Goal: Navigation & Orientation: Find specific page/section

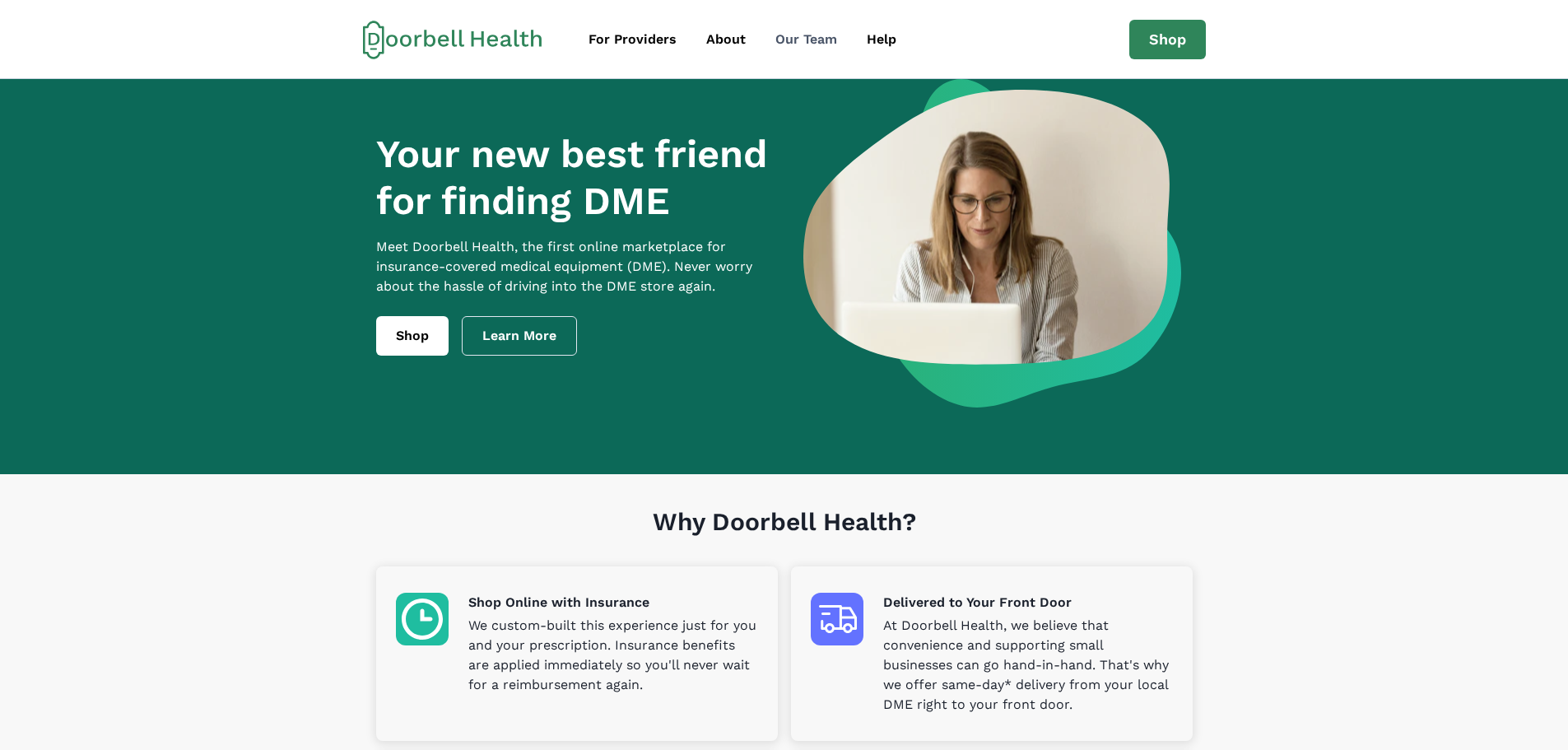
click at [807, 34] on div "Our Team" at bounding box center [806, 40] width 62 height 19
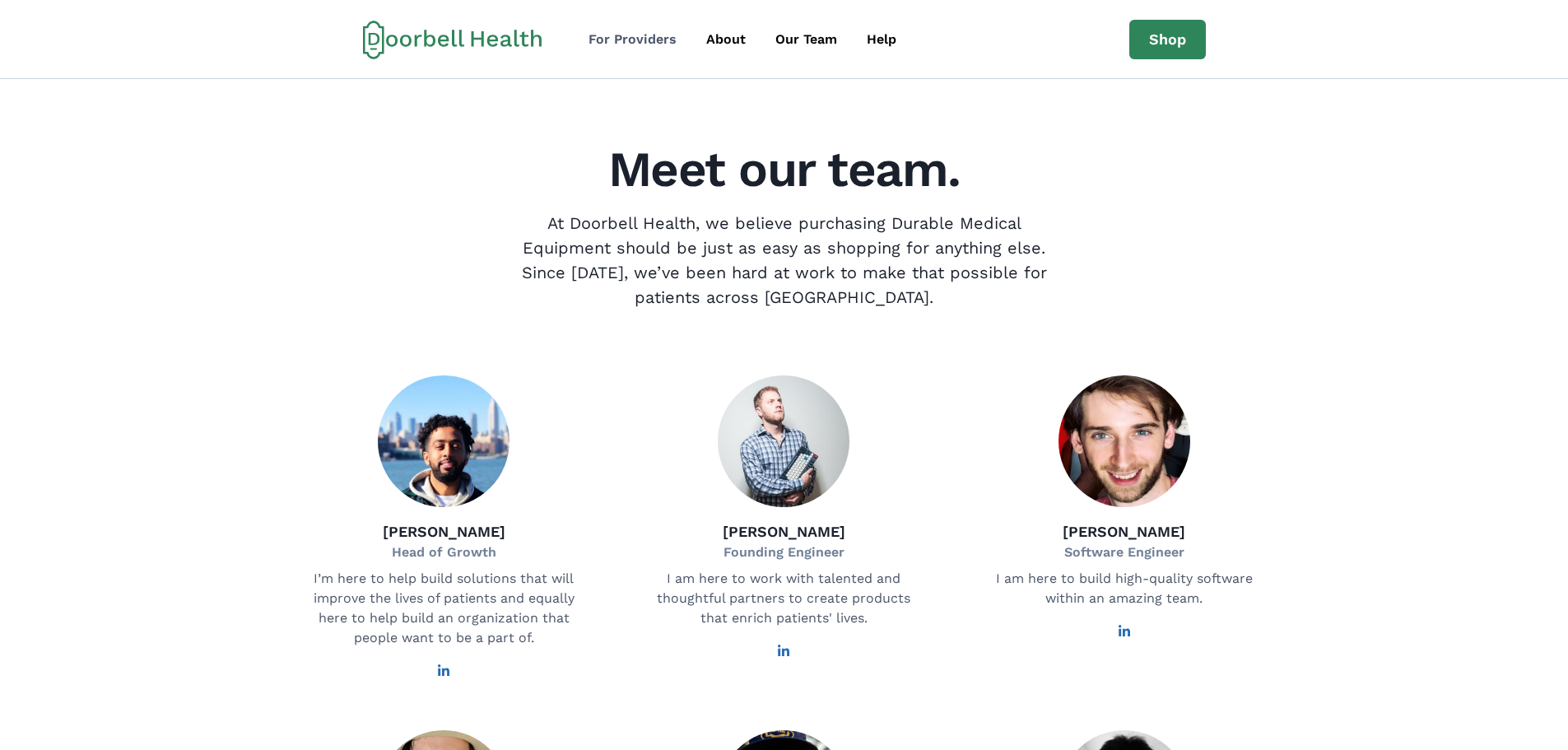
click at [641, 36] on div "For Providers" at bounding box center [633, 40] width 88 height 19
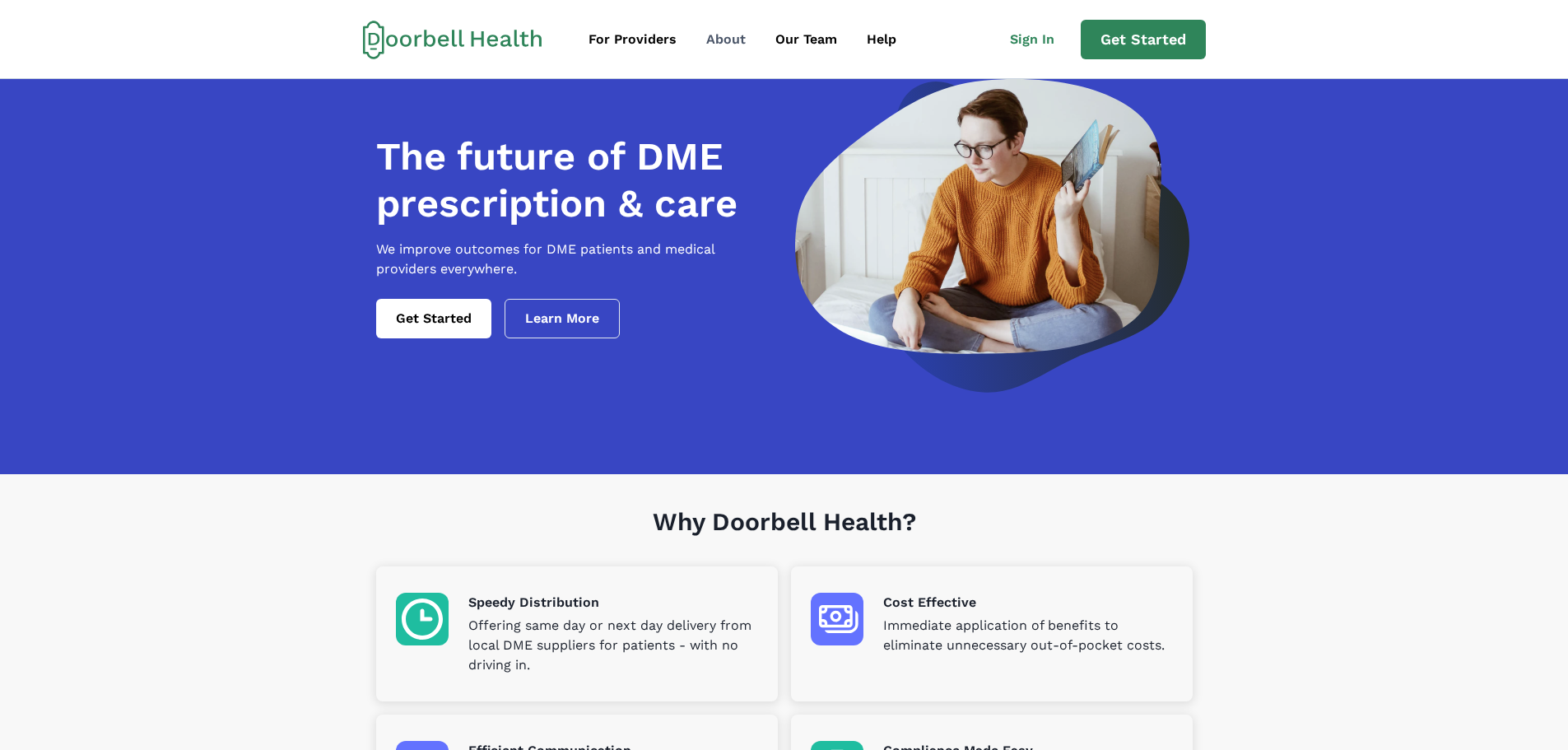
click at [727, 42] on div "About" at bounding box center [725, 40] width 40 height 19
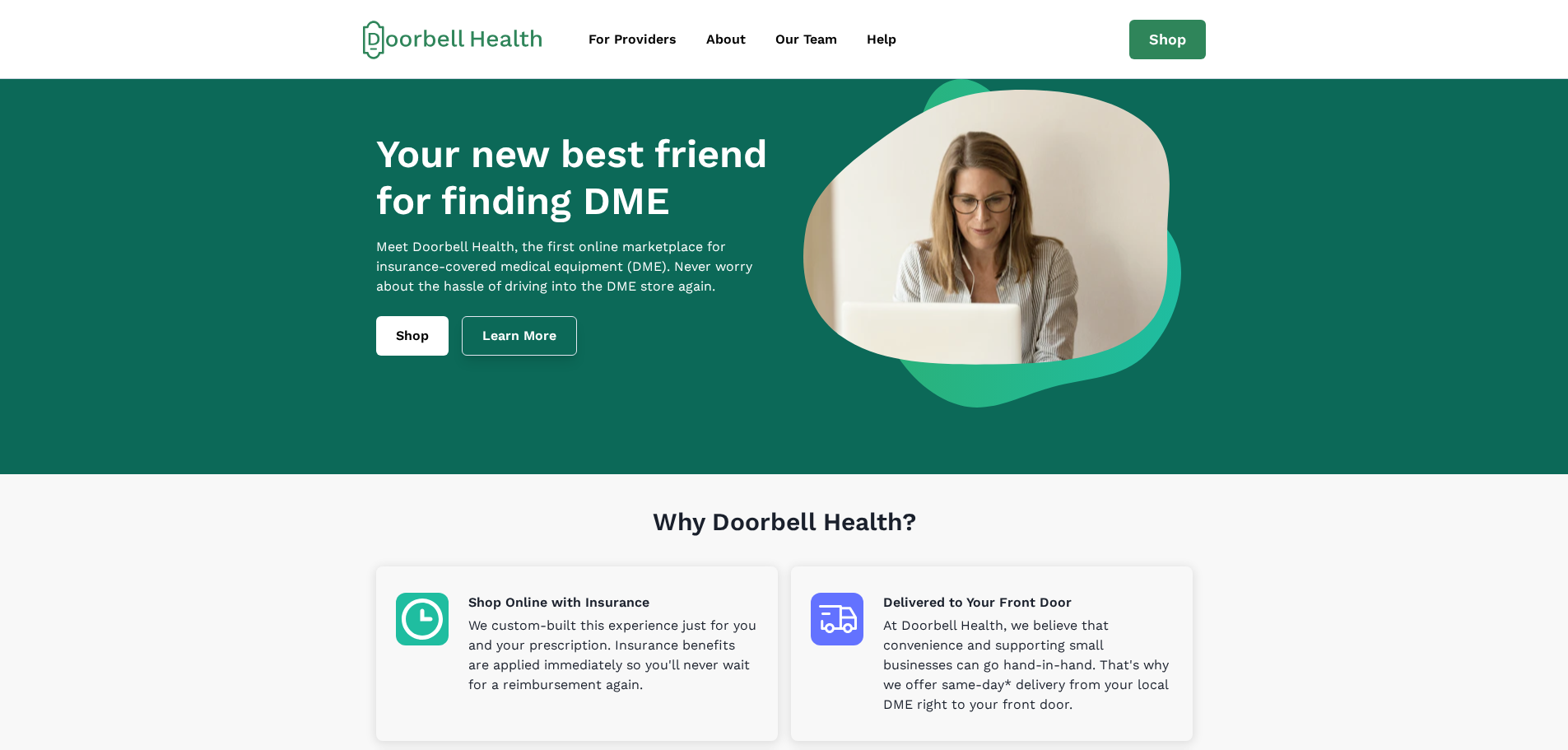
click at [498, 352] on link "Learn More" at bounding box center [519, 336] width 115 height 40
click at [614, 40] on div "For Providers" at bounding box center [633, 40] width 88 height 19
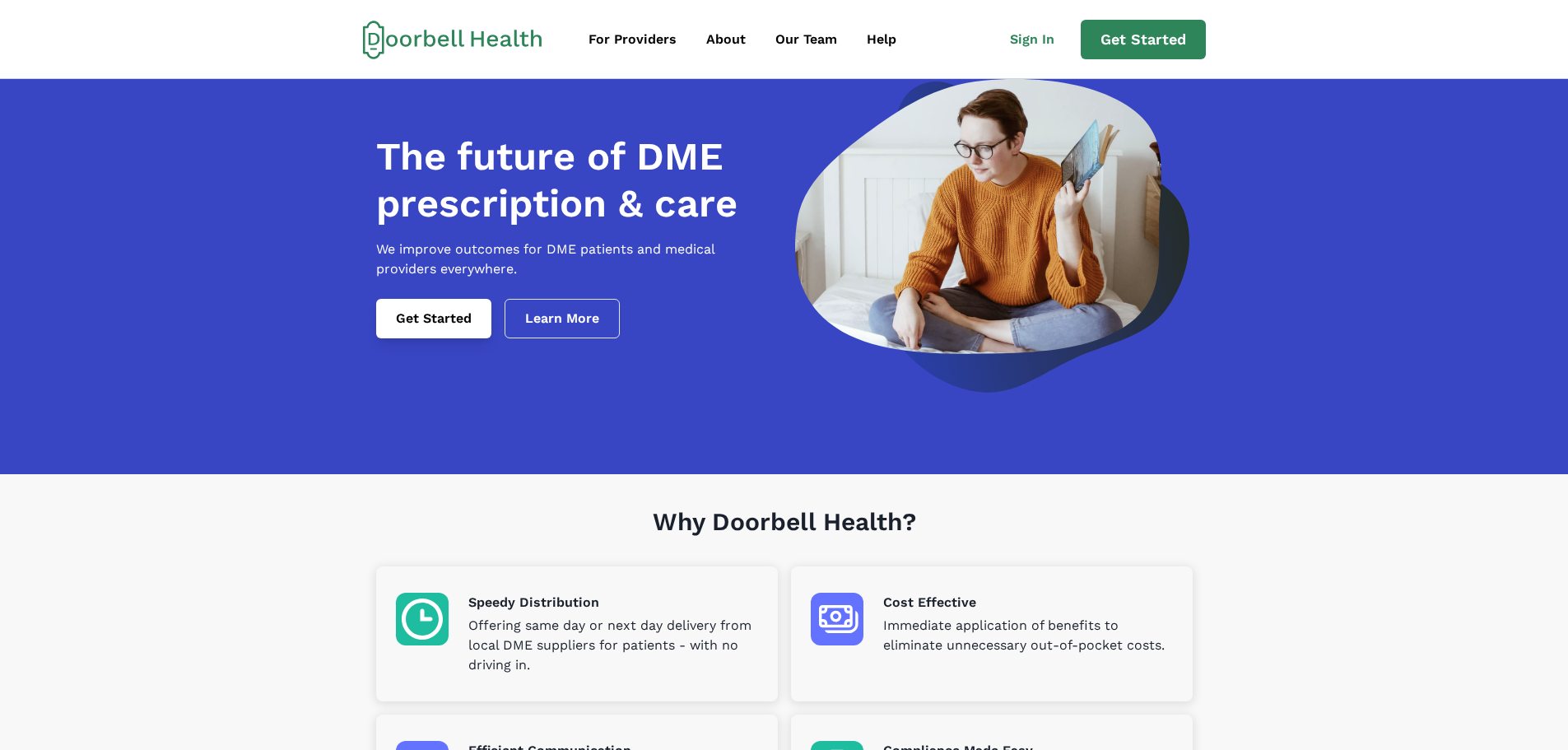
click at [455, 330] on link "Get Started" at bounding box center [434, 318] width 115 height 40
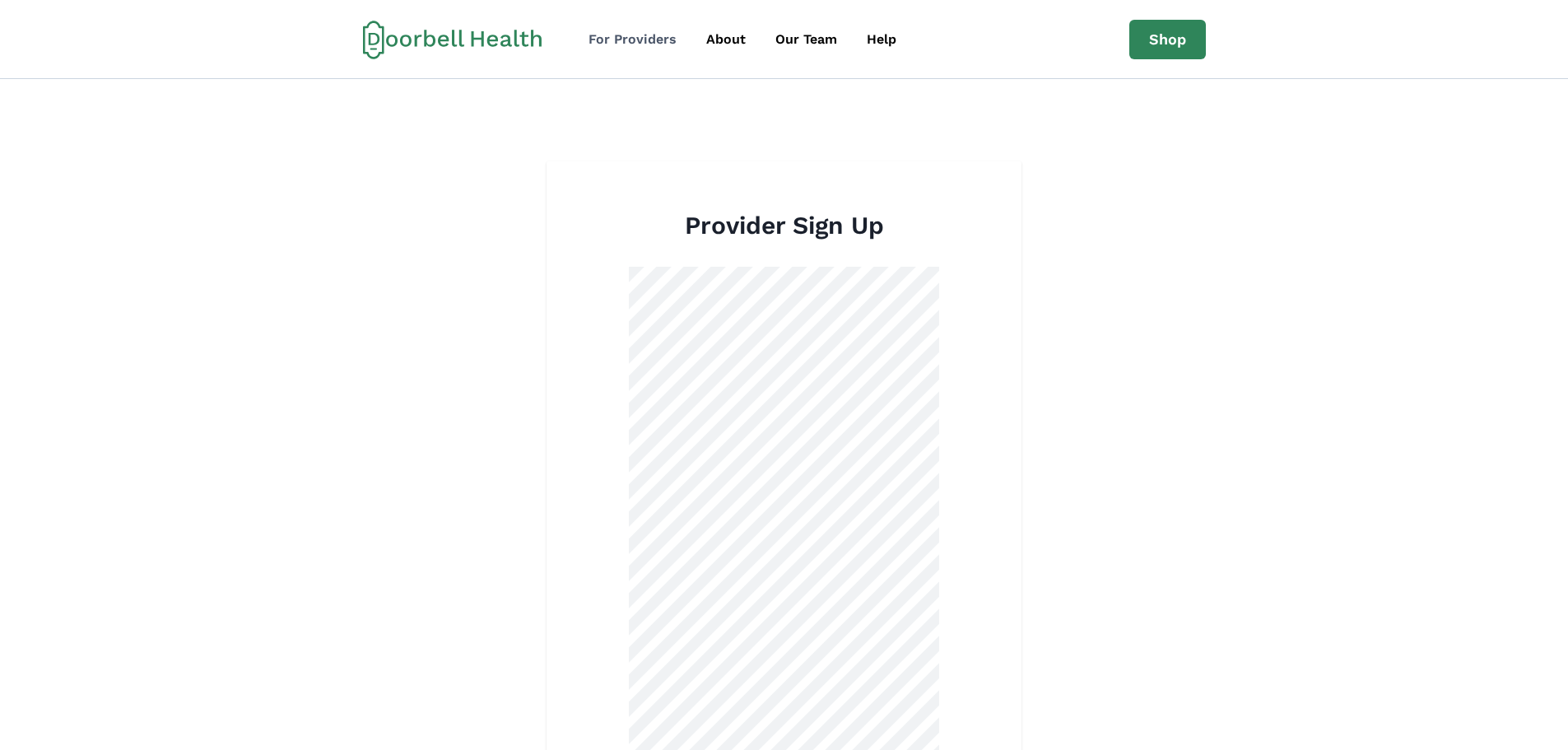
click at [644, 42] on div "For Providers" at bounding box center [633, 40] width 88 height 19
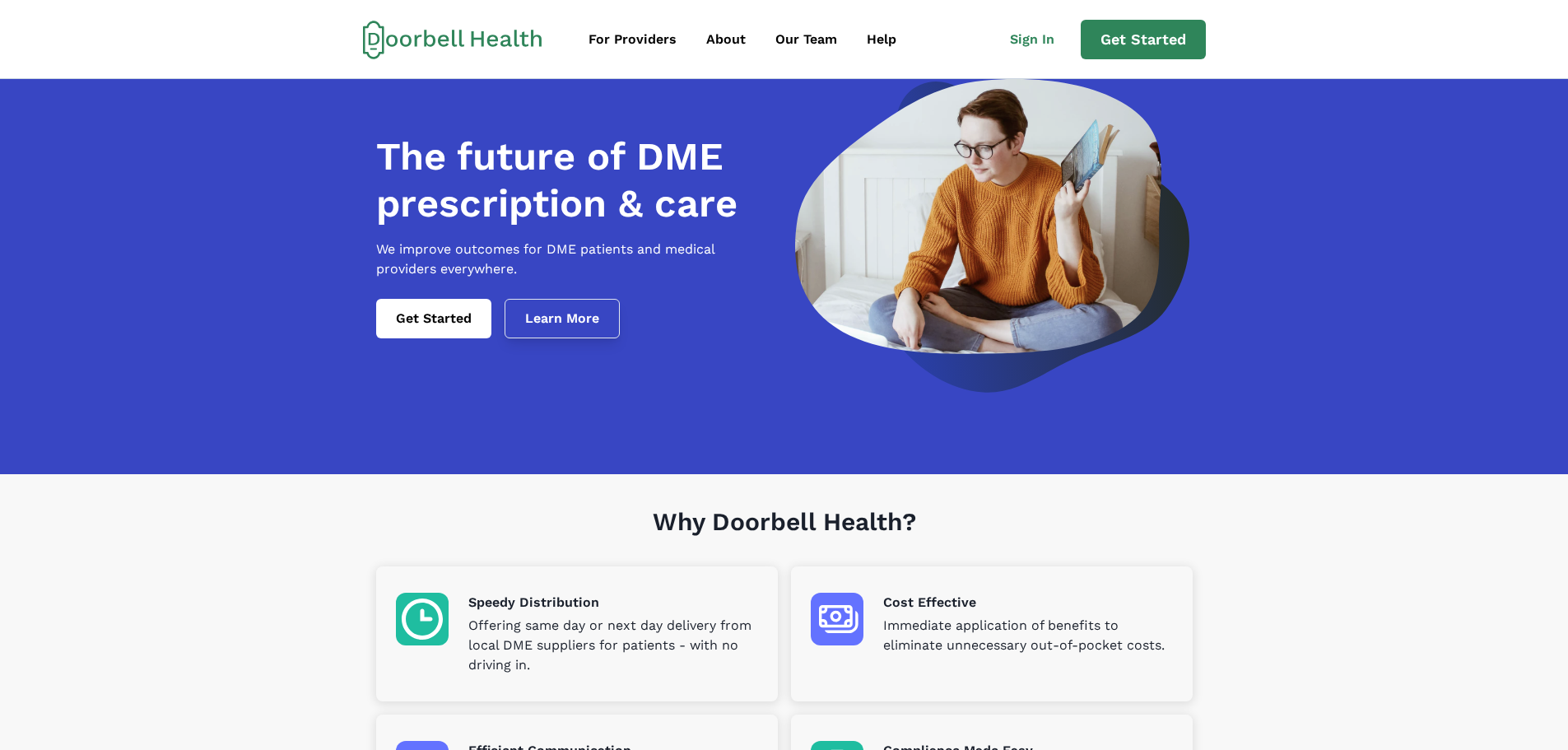
click at [565, 330] on link "Learn More" at bounding box center [562, 318] width 115 height 40
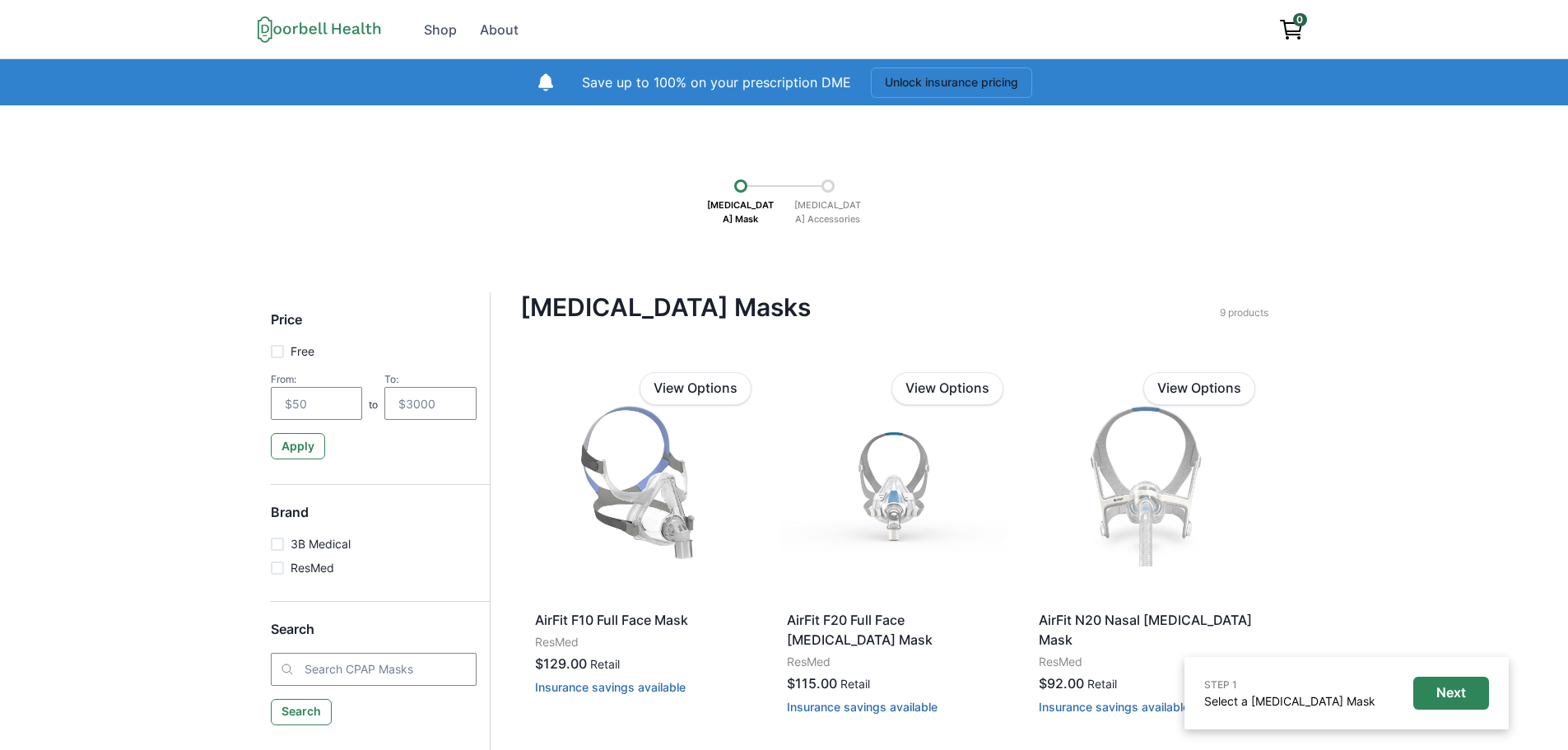
click at [351, 25] on icon at bounding box center [320, 29] width 124 height 27
click at [322, 31] on icon at bounding box center [320, 29] width 124 height 27
click at [447, 31] on div "Shop" at bounding box center [440, 29] width 33 height 19
click at [445, 33] on div "Shop" at bounding box center [440, 29] width 33 height 19
click at [497, 22] on div "About" at bounding box center [499, 29] width 39 height 19
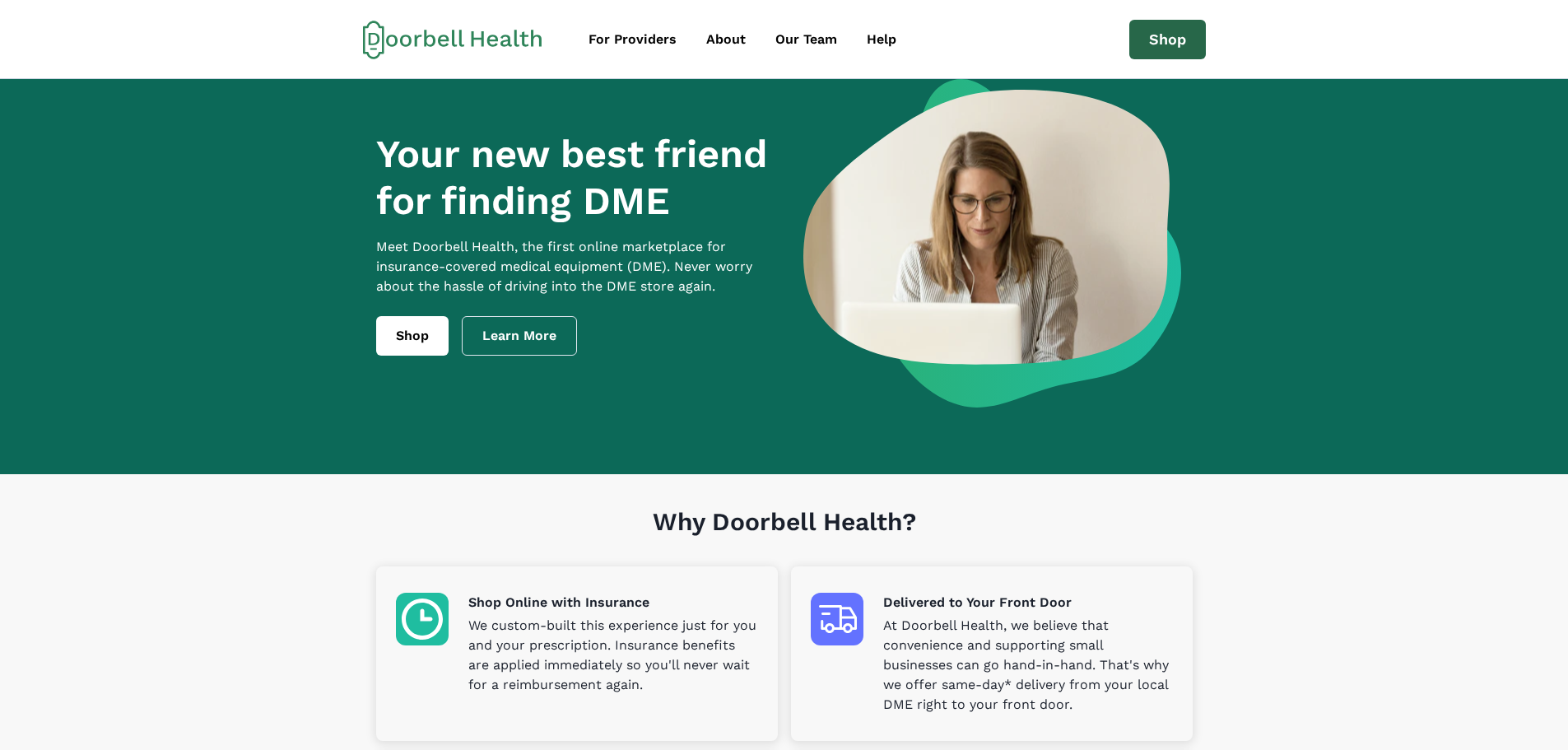
click at [1156, 48] on link "Shop" at bounding box center [1167, 39] width 77 height 40
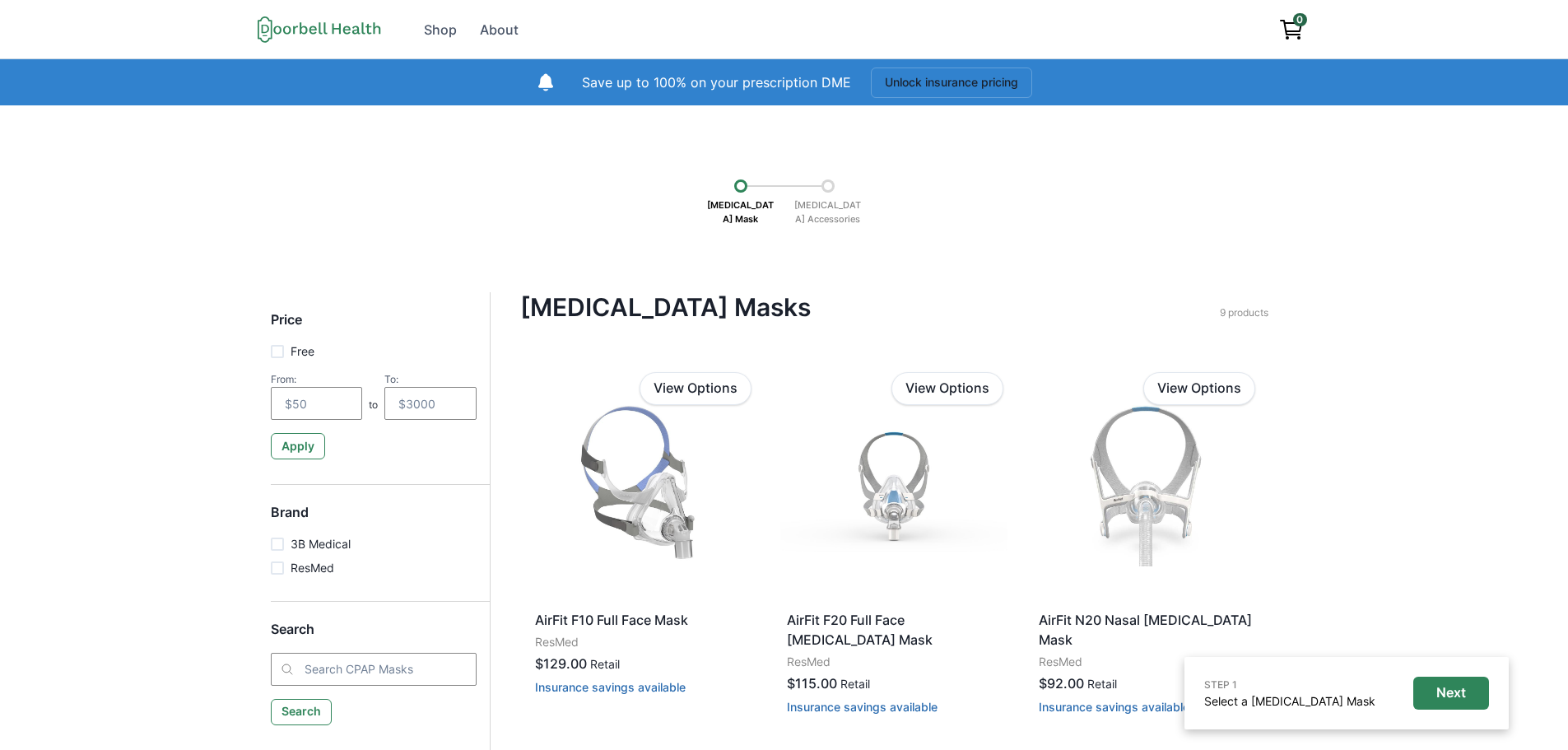
click at [834, 207] on p "[MEDICAL_DATA] Accessories" at bounding box center [828, 212] width 82 height 39
